Goal: Transaction & Acquisition: Subscribe to service/newsletter

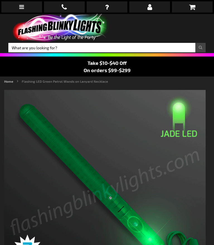
type input "5648"
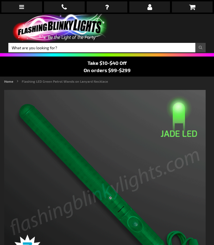
click at [192, 11] on link at bounding box center [192, 6] width 41 height 11
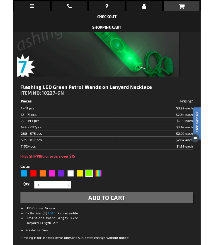
scroll to position [255, 0]
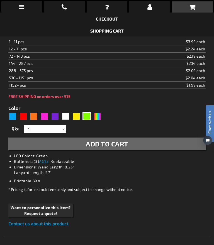
click at [52, 117] on div "When will I get my order? Contact Us FAQ My Account login Checkout Checkout Sho…" at bounding box center [107, 122] width 214 height 245
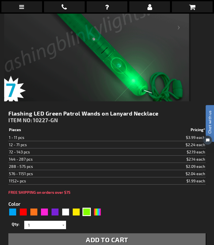
scroll to position [222, 0]
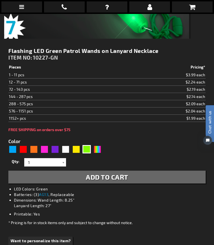
click at [141, 176] on div "When will I get my order? Contact Us FAQ My Account login Checkout Checkout Sho…" at bounding box center [107, 122] width 214 height 245
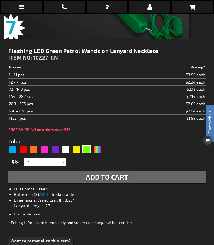
click at [131, 177] on div "When will I get my order? Contact Us FAQ My Account login Checkout Checkout Sho…" at bounding box center [107, 122] width 214 height 245
click at [132, 177] on div "When will I get my order? Contact Us FAQ My Account login Checkout Checkout Sho…" at bounding box center [107, 122] width 214 height 245
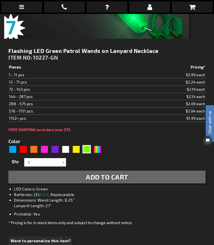
click at [132, 178] on div "When will I get my order? Contact Us FAQ My Account login Checkout Checkout Sho…" at bounding box center [107, 122] width 214 height 245
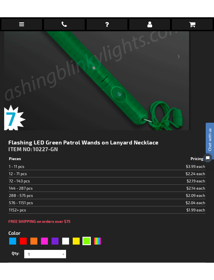
scroll to position [208, 0]
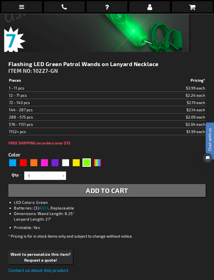
click at [88, 164] on div "When will I get my order? Contact Us FAQ My Account login Checkout Checkout Sho…" at bounding box center [107, 140] width 214 height 280
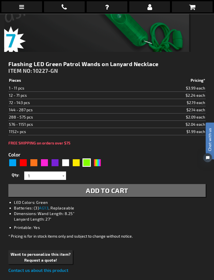
click at [125, 193] on div "When will I get my order? Contact Us FAQ My Account login Checkout Checkout Sho…" at bounding box center [107, 140] width 214 height 280
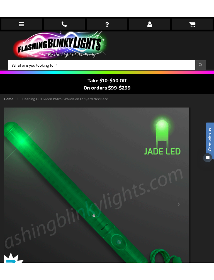
scroll to position [0, 0]
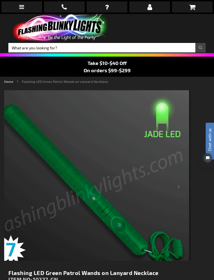
click at [24, 6] on icon at bounding box center [21, 7] width 5 height 6
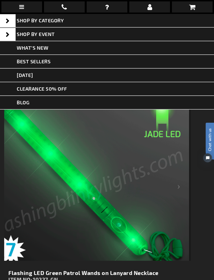
click at [56, 19] on span "SHOP BY CATEGORY" at bounding box center [40, 20] width 47 height 6
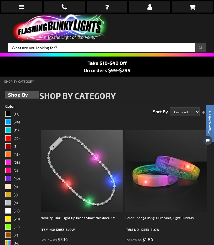
click at [23, 7] on icon at bounding box center [21, 7] width 5 height 6
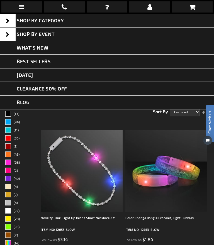
click at [48, 48] on span "What's New" at bounding box center [32, 48] width 31 height 6
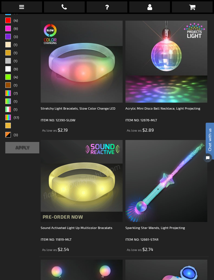
click at [93, 180] on img at bounding box center [82, 181] width 82 height 82
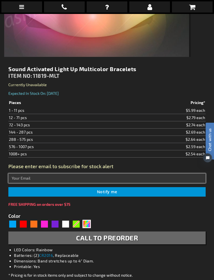
click at [115, 180] on input "text" at bounding box center [106, 177] width 197 height 9
click at [107, 177] on input "text" at bounding box center [106, 177] width 197 height 9
click at [89, 178] on input "text" at bounding box center [106, 177] width 197 height 9
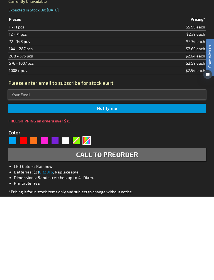
type input "R"
type input "ryanerin01@gmail.com"
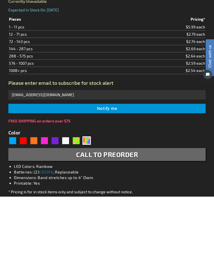
click at [134, 187] on button "Notify me" at bounding box center [106, 191] width 197 height 9
click at [141, 187] on button "Notify me" at bounding box center [106, 191] width 197 height 9
click at [130, 187] on button "Notify me" at bounding box center [106, 191] width 197 height 9
click at [125, 187] on button "Notify me" at bounding box center [106, 191] width 197 height 9
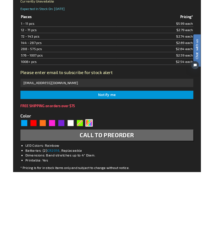
scroll to position [306, 0]
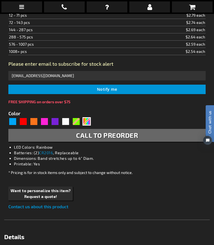
click at [118, 86] on button "Notify me" at bounding box center [106, 89] width 197 height 9
click at [117, 86] on button "Notify me" at bounding box center [106, 89] width 197 height 9
click at [120, 91] on button "Notify me" at bounding box center [106, 89] width 197 height 9
click at [119, 94] on button "Notify me" at bounding box center [106, 89] width 197 height 9
click at [120, 93] on button "Notify me" at bounding box center [106, 89] width 197 height 9
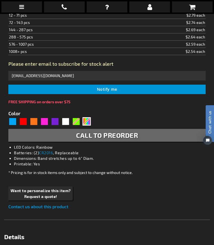
click at [120, 90] on button "Notify me" at bounding box center [106, 89] width 197 height 9
click at [131, 94] on button "Notify me" at bounding box center [106, 89] width 197 height 9
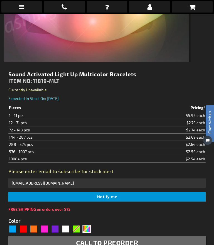
click at [129, 198] on button "Notify me" at bounding box center [106, 196] width 197 height 9
click at [128, 199] on button "Notify me" at bounding box center [106, 196] width 197 height 9
click at [127, 201] on button "Notify me" at bounding box center [106, 196] width 197 height 9
click at [127, 197] on button "Notify me" at bounding box center [106, 196] width 197 height 9
click at [126, 198] on button "Notify me" at bounding box center [106, 196] width 197 height 9
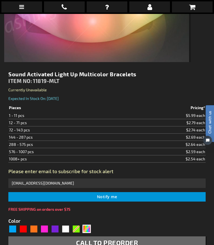
click at [124, 199] on button "Notify me" at bounding box center [106, 196] width 197 height 9
click at [125, 199] on button "Notify me" at bounding box center [106, 196] width 197 height 9
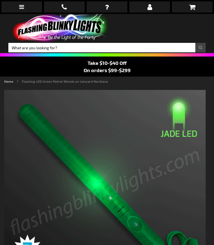
type input "5648"
